Goal: Information Seeking & Learning: Find specific fact

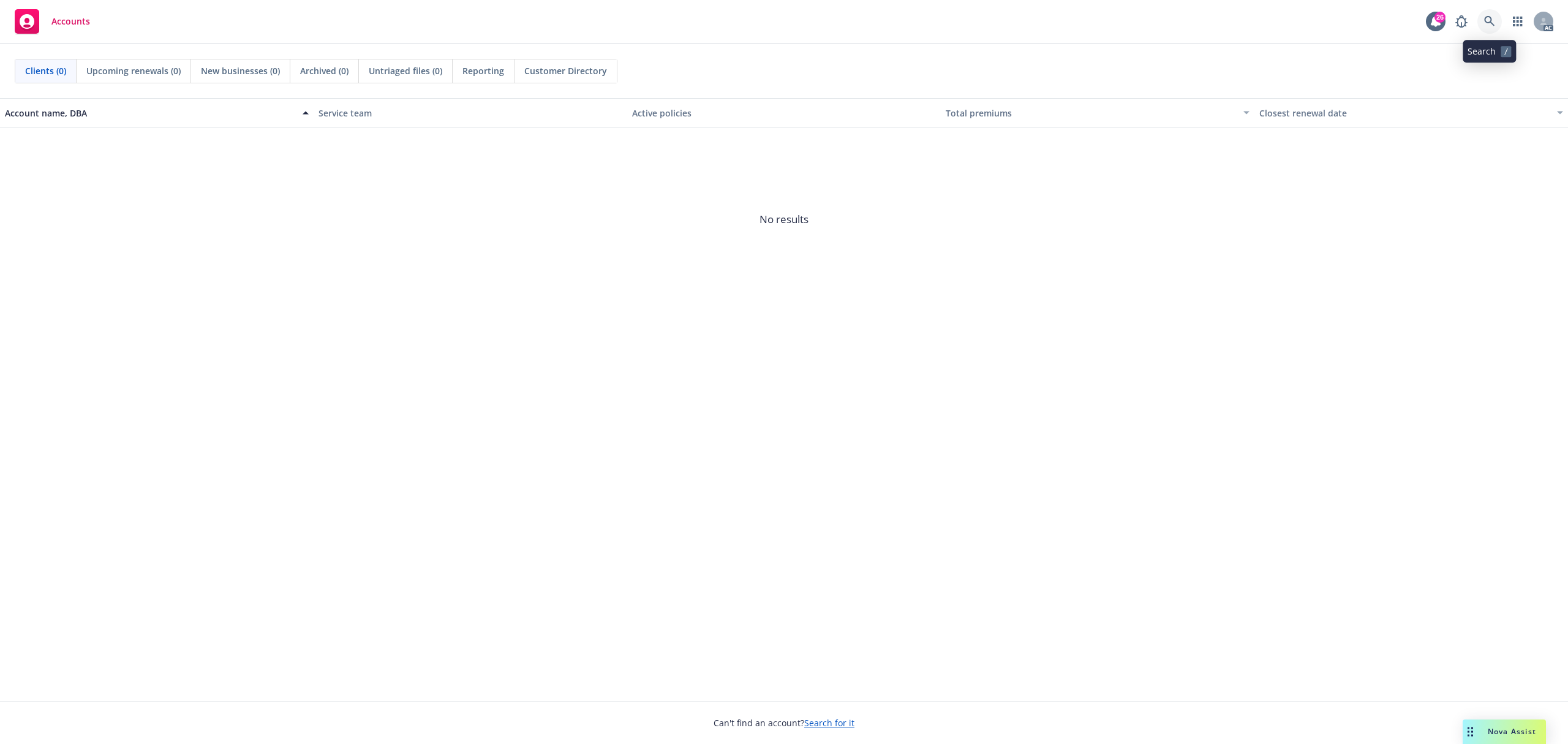
click at [1490, 30] on link at bounding box center [1489, 21] width 25 height 25
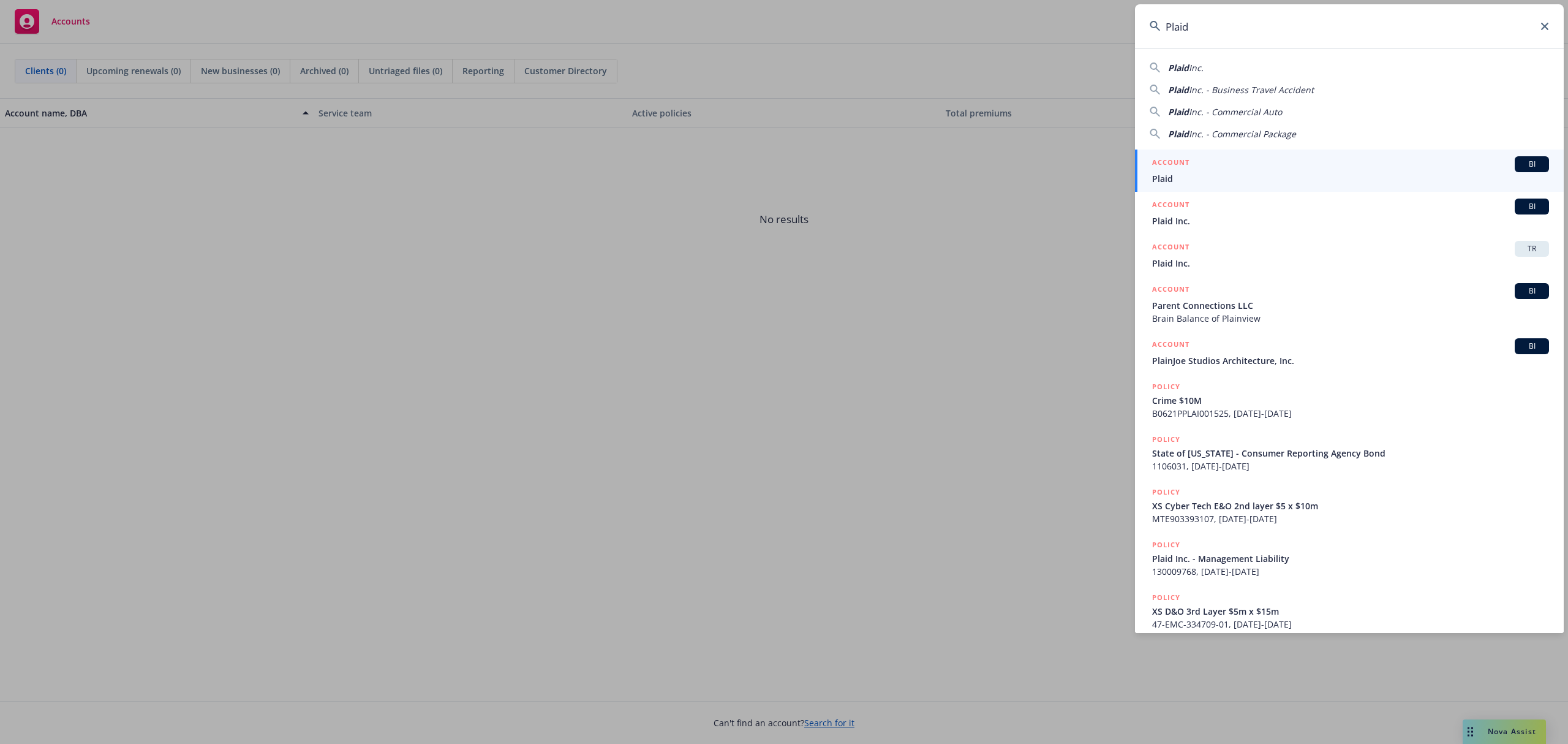
type input "Plaid"
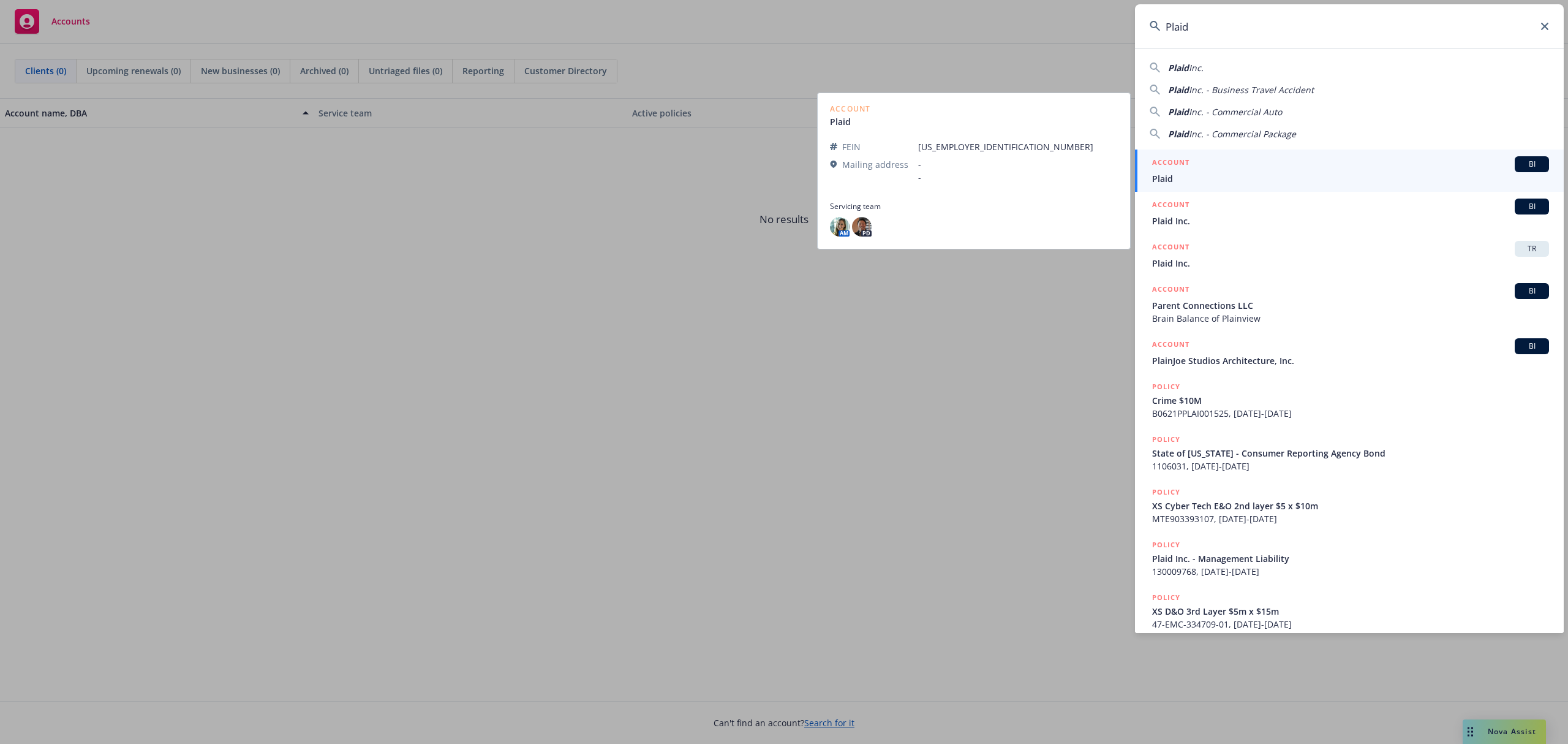
click at [1263, 170] on div "ACCOUNT BI" at bounding box center [1351, 164] width 397 height 16
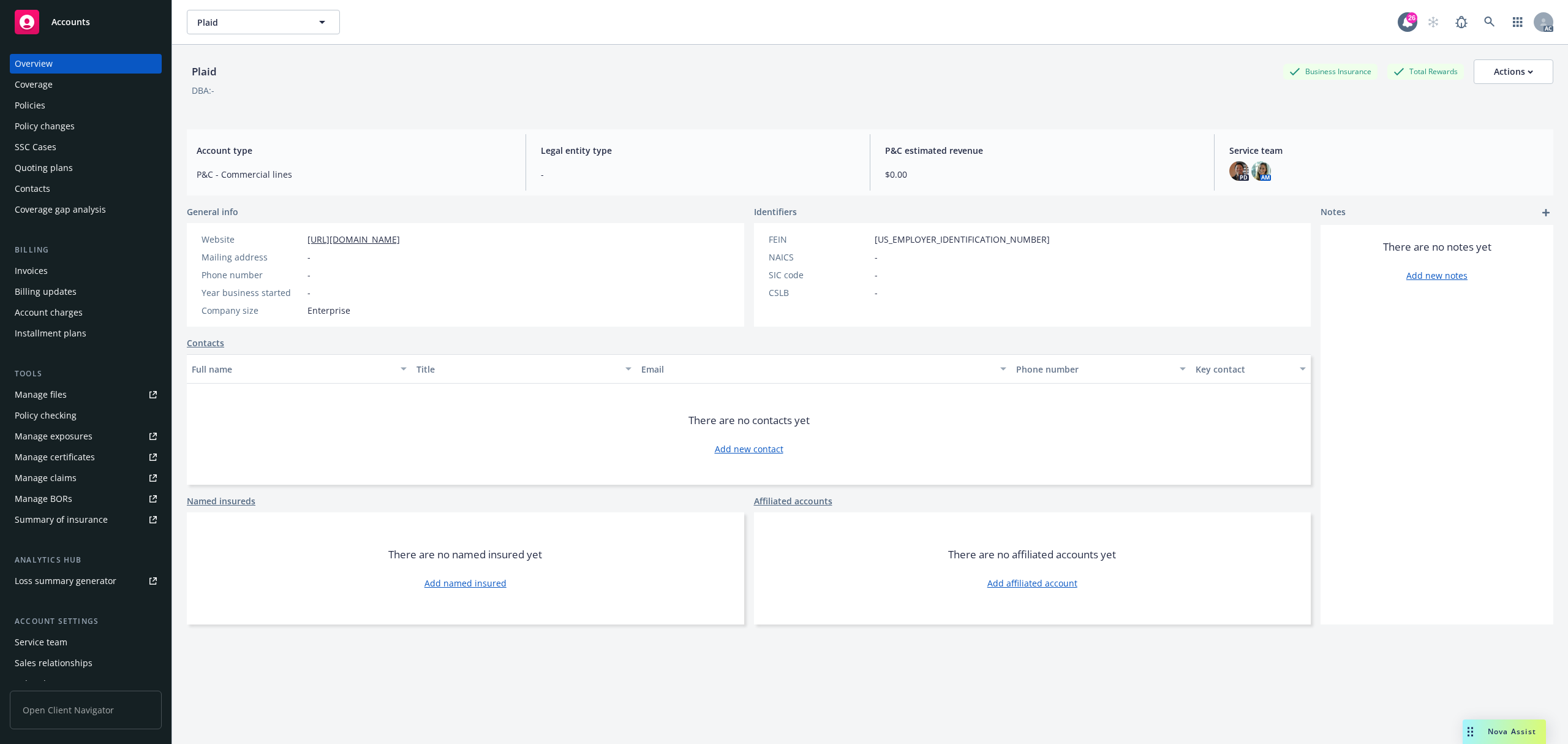
click at [59, 105] on div "Policies" at bounding box center [86, 105] width 142 height 20
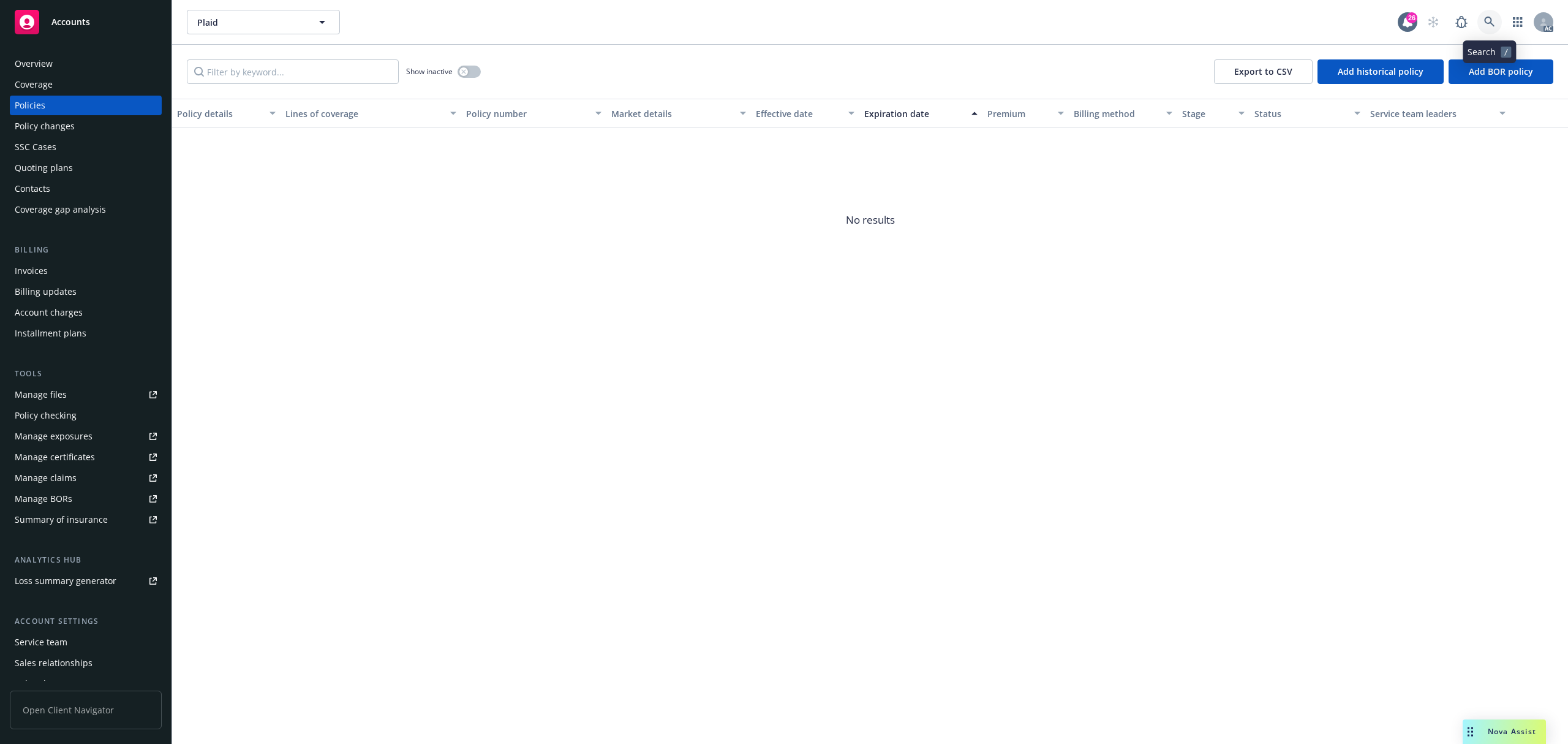
click at [1486, 15] on link at bounding box center [1489, 21] width 25 height 25
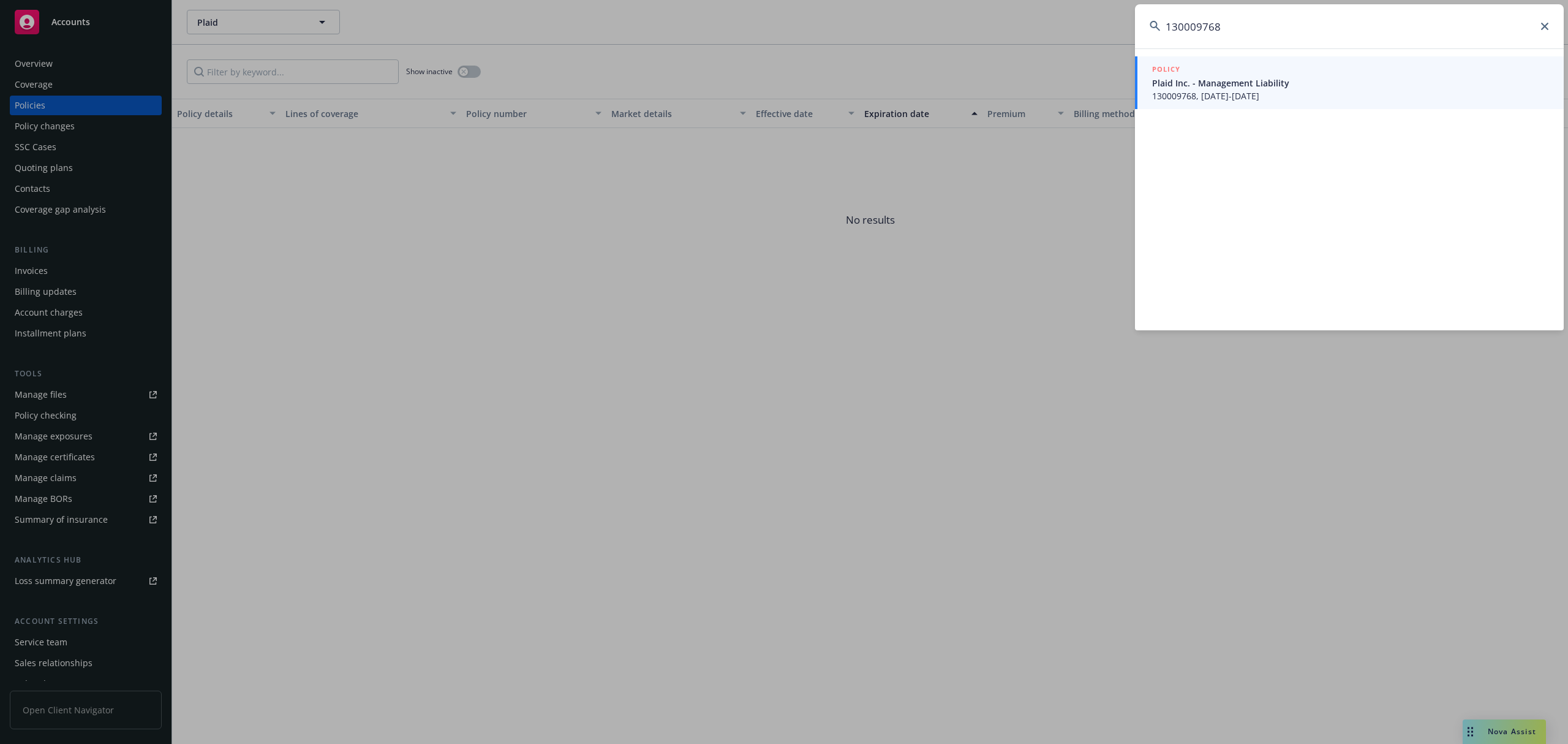
type input "130009768"
click at [1236, 88] on span "Plaid Inc. - Management Liability" at bounding box center [1351, 82] width 397 height 13
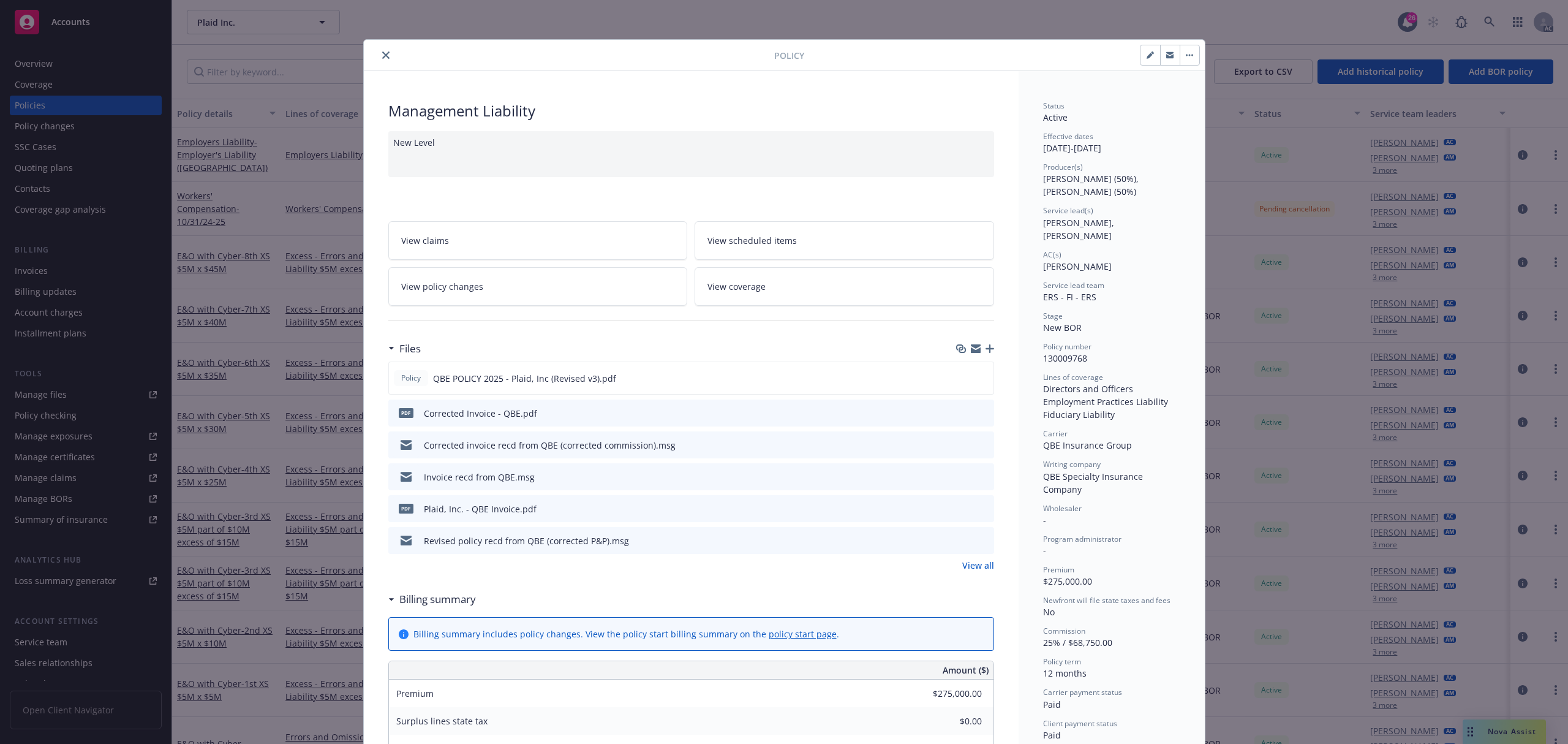
click at [378, 57] on button "close" at bounding box center [385, 55] width 15 height 15
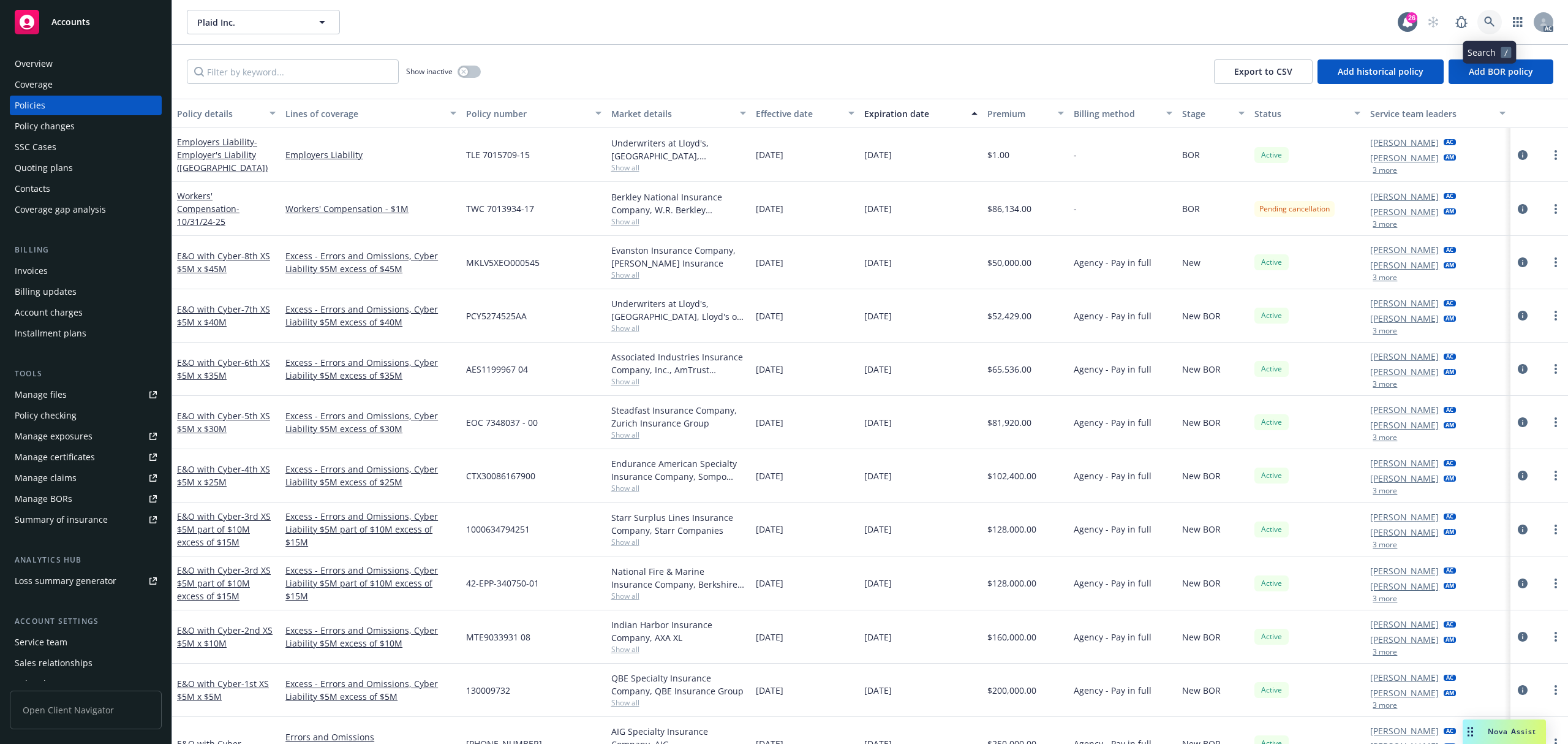
click at [1490, 20] on icon at bounding box center [1489, 21] width 11 height 11
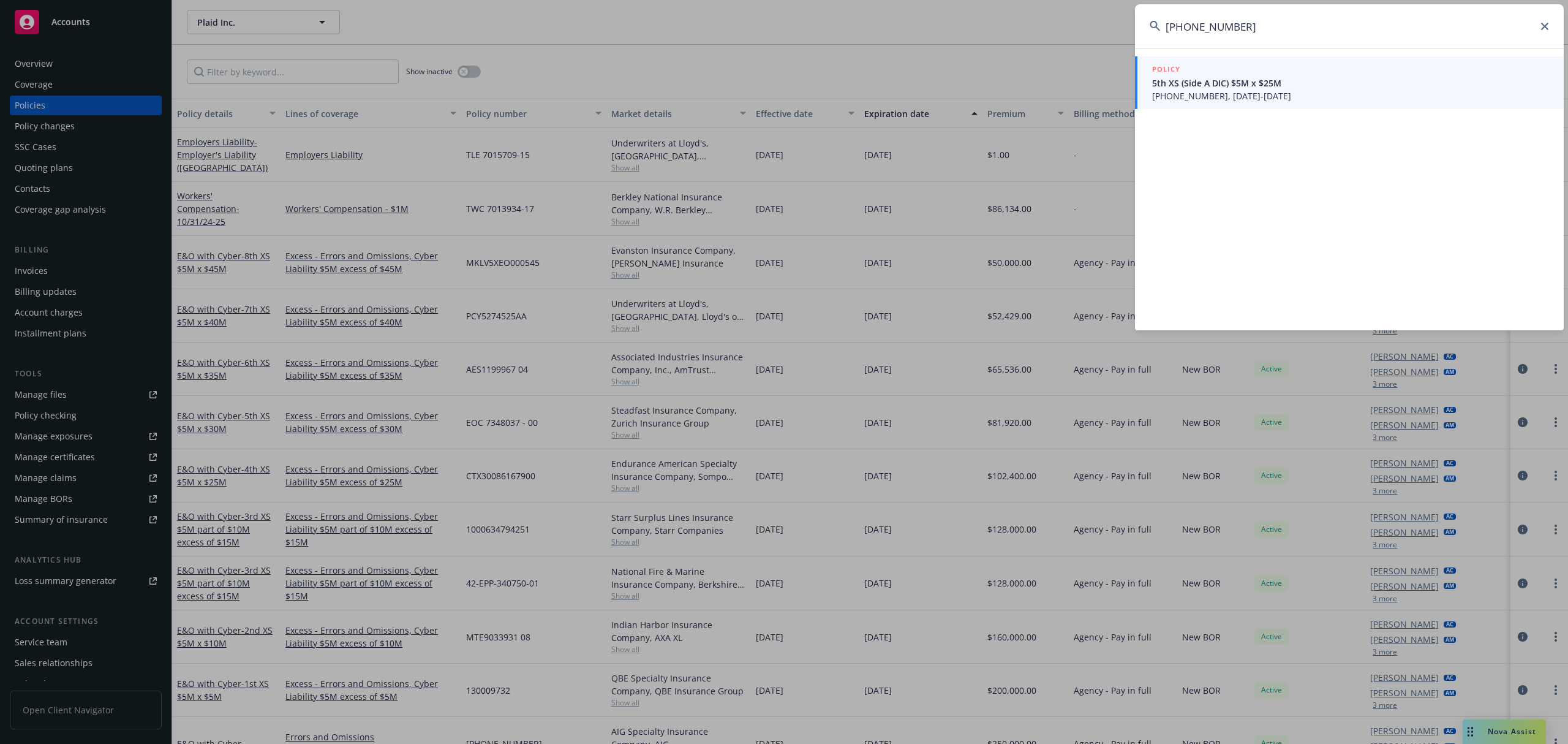
type input "[PHONE_NUMBER]"
click at [1312, 100] on span "[PHONE_NUMBER], [DATE]-[DATE]" at bounding box center [1351, 95] width 397 height 13
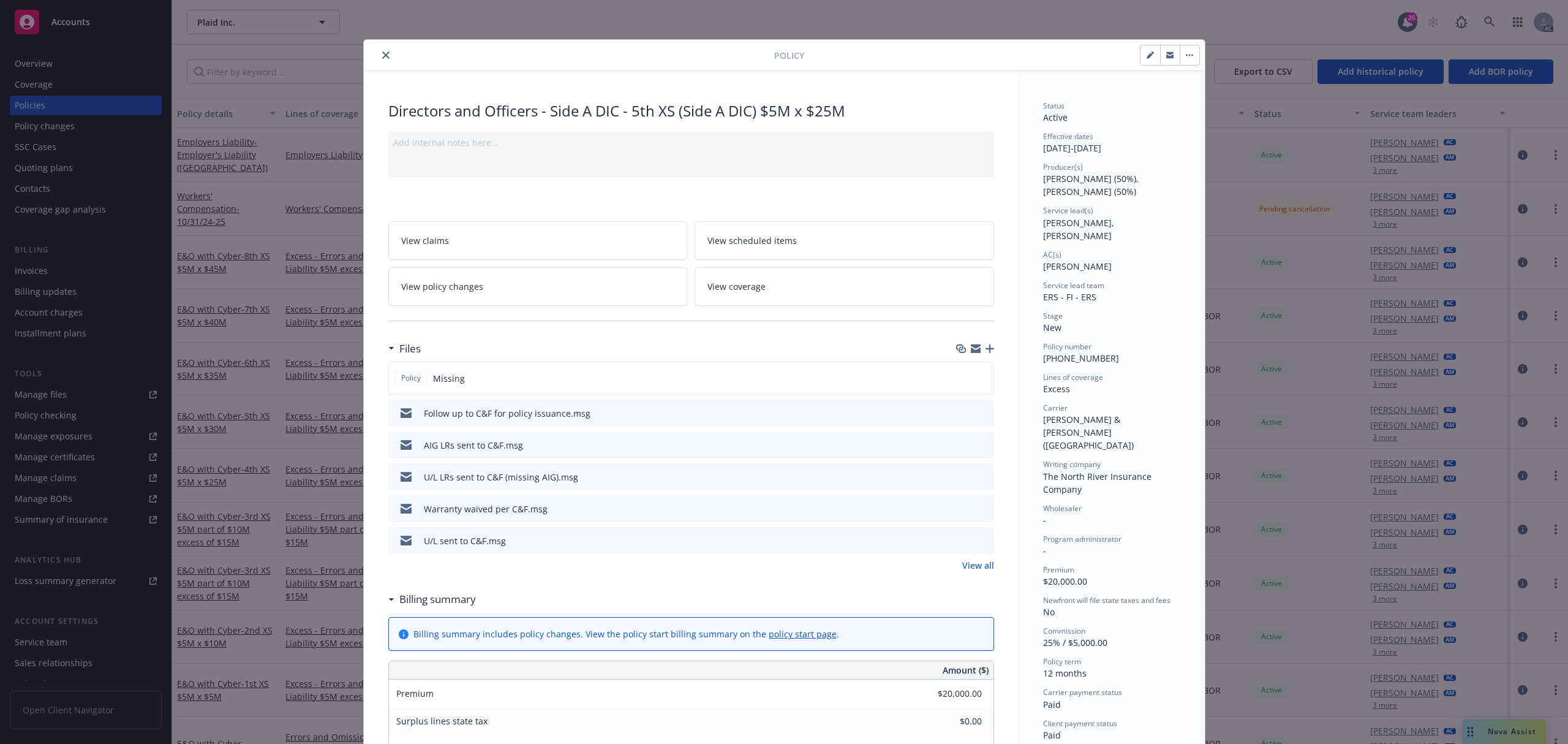
click at [383, 55] on icon "close" at bounding box center [386, 55] width 8 height 8
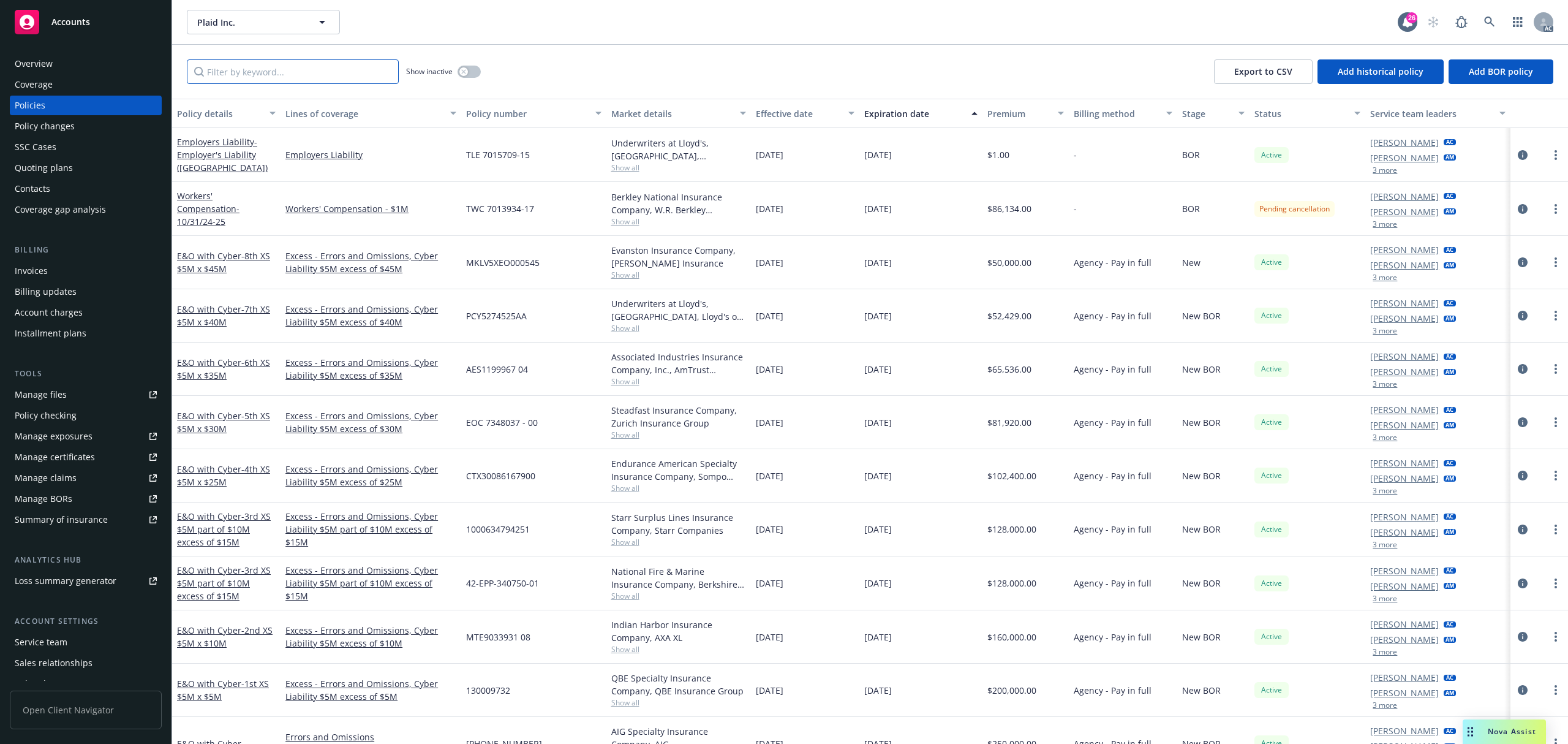
click at [290, 74] on input "Filter by keyword..." at bounding box center [293, 71] width 212 height 25
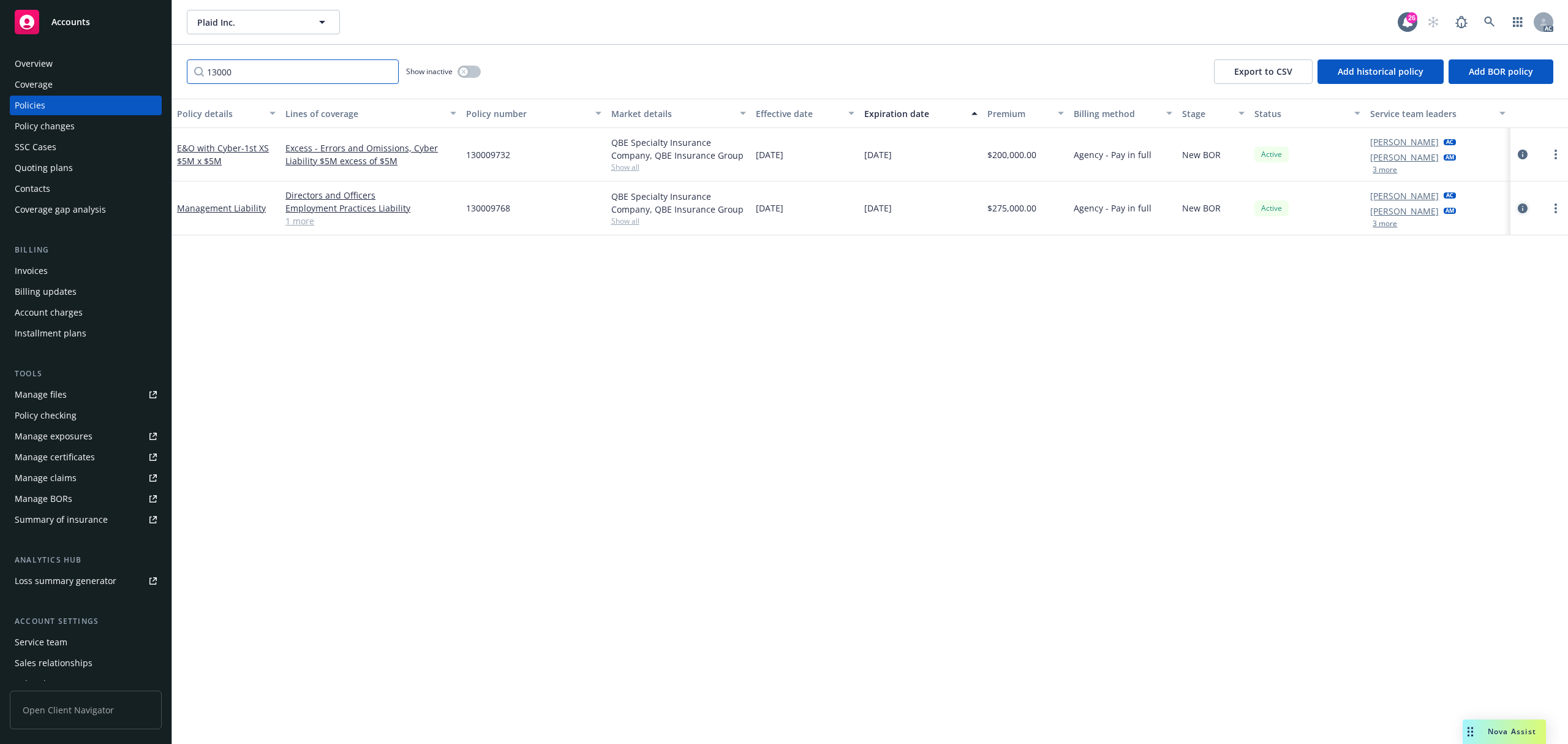
type input "13000"
click at [1523, 211] on icon "circleInformation" at bounding box center [1523, 208] width 9 height 9
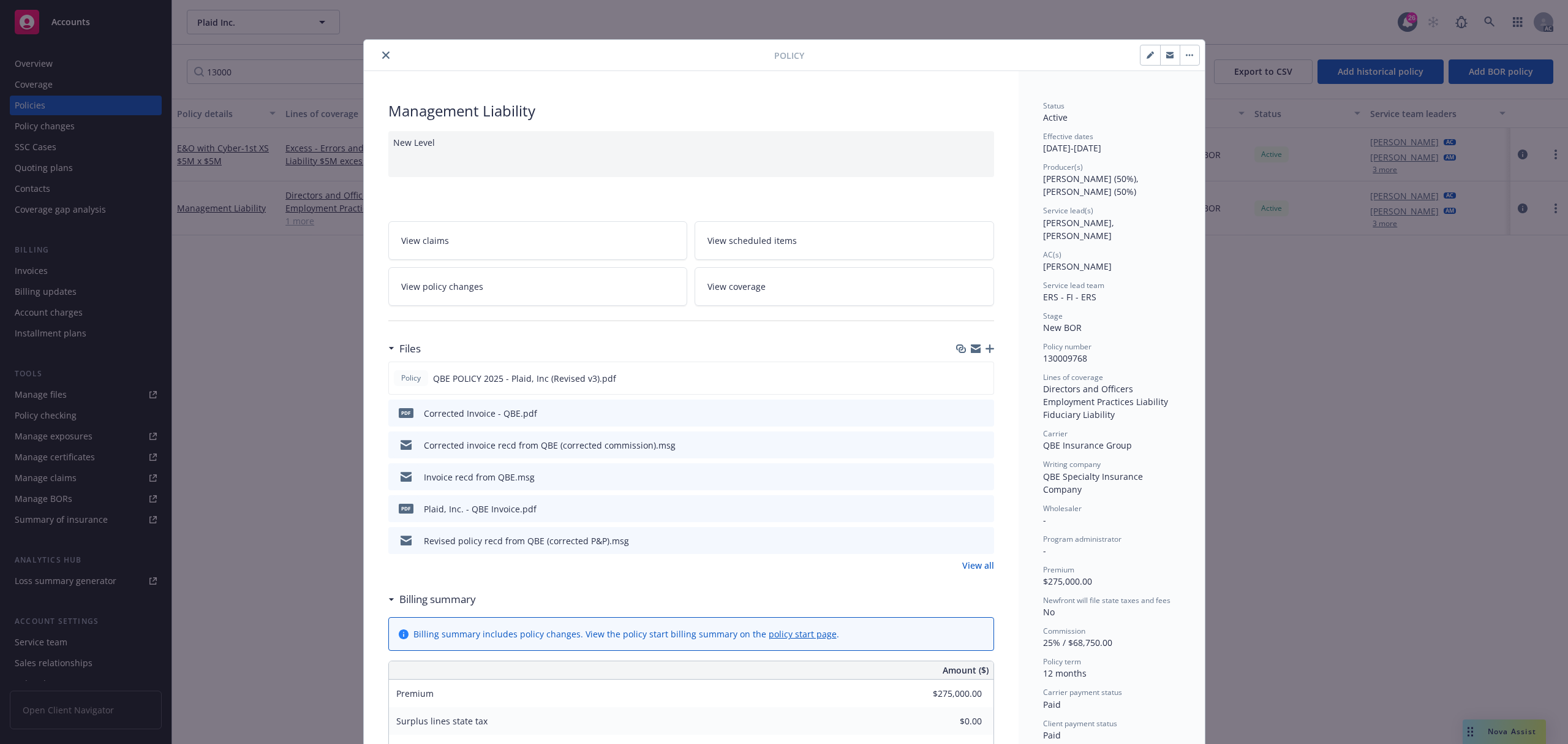
drag, startPoint x: 376, startPoint y: 57, endPoint x: 553, endPoint y: 55, distance: 177.0
click at [383, 57] on icon "close" at bounding box center [386, 55] width 8 height 8
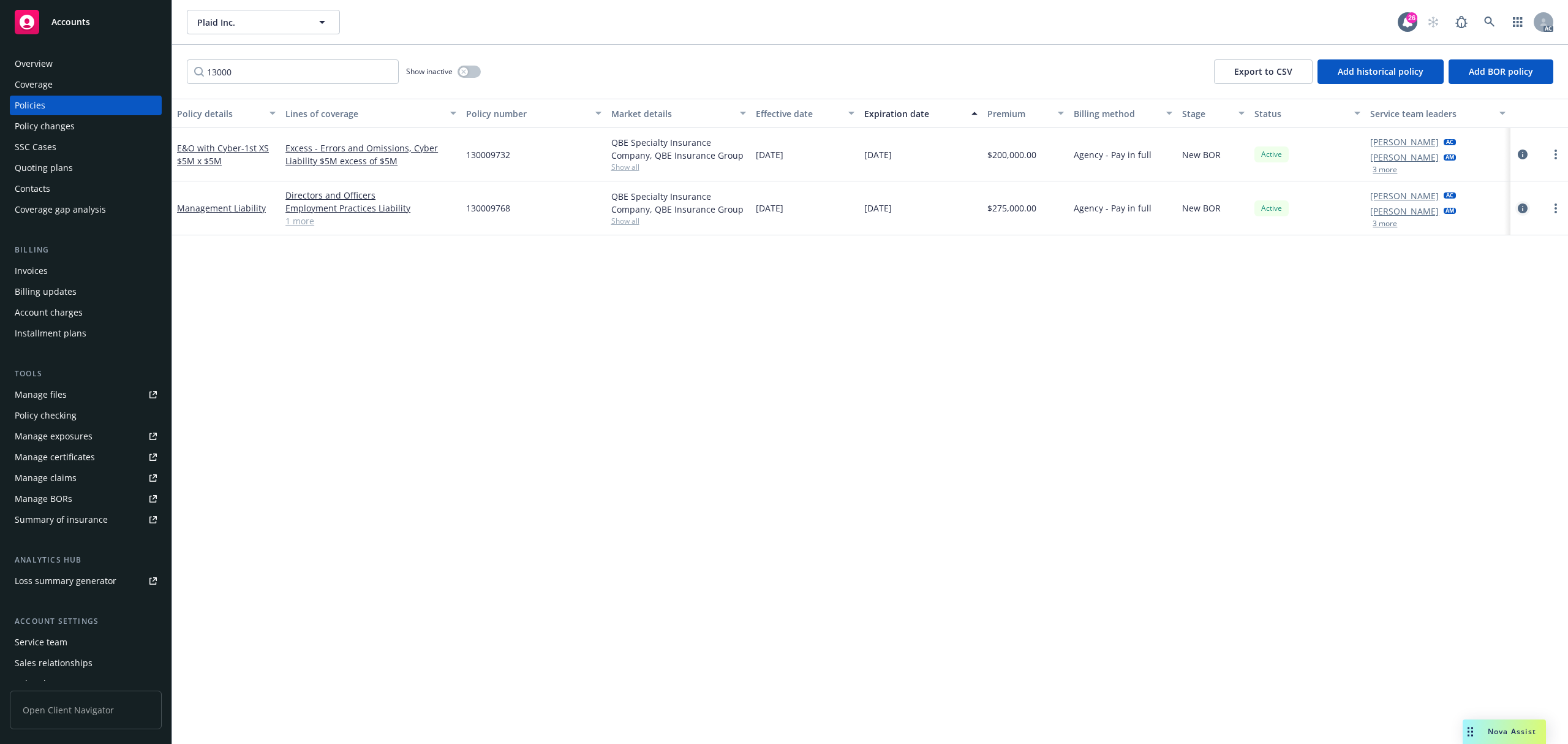
click at [1520, 207] on icon "circleInformation" at bounding box center [1523, 208] width 9 height 9
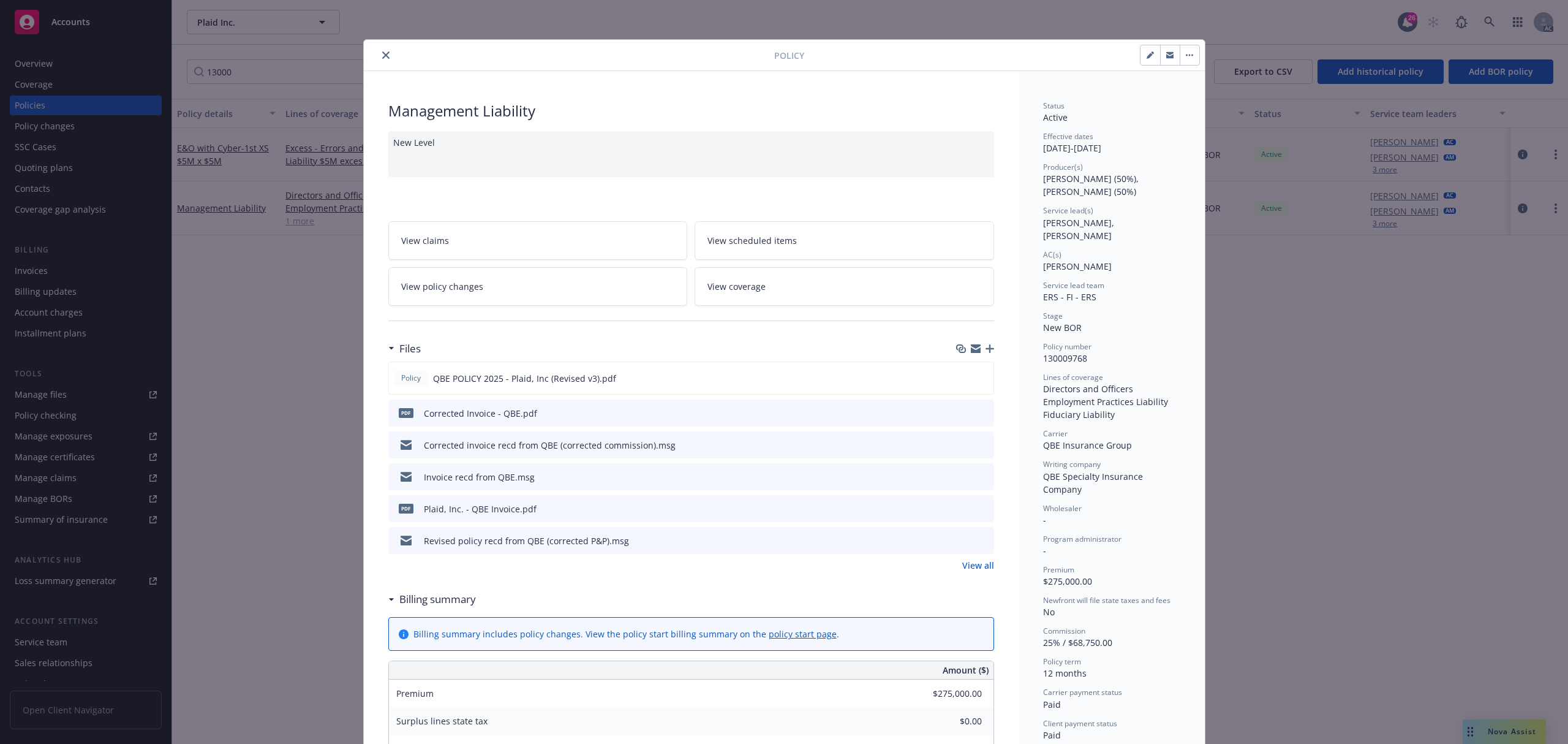
click at [1117, 223] on span "[PERSON_NAME], [PERSON_NAME]" at bounding box center [1080, 229] width 74 height 25
click at [1117, 219] on span "[PERSON_NAME], [PERSON_NAME]" at bounding box center [1080, 229] width 74 height 25
copy span "[PERSON_NAME]"
